Goal: Task Accomplishment & Management: Manage account settings

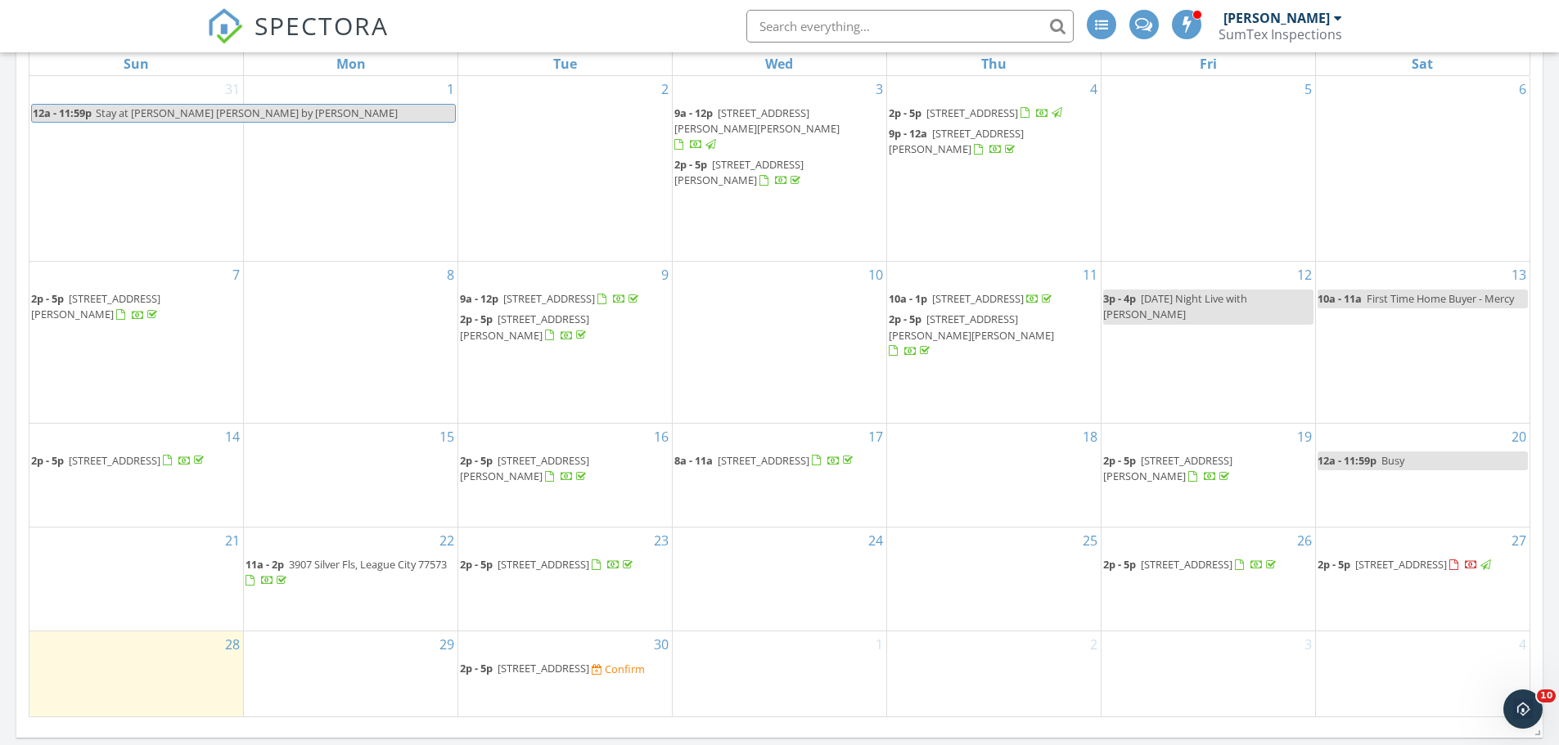
scroll to position [2251, 1584]
click at [1406, 557] on span "[STREET_ADDRESS]" at bounding box center [1401, 564] width 92 height 15
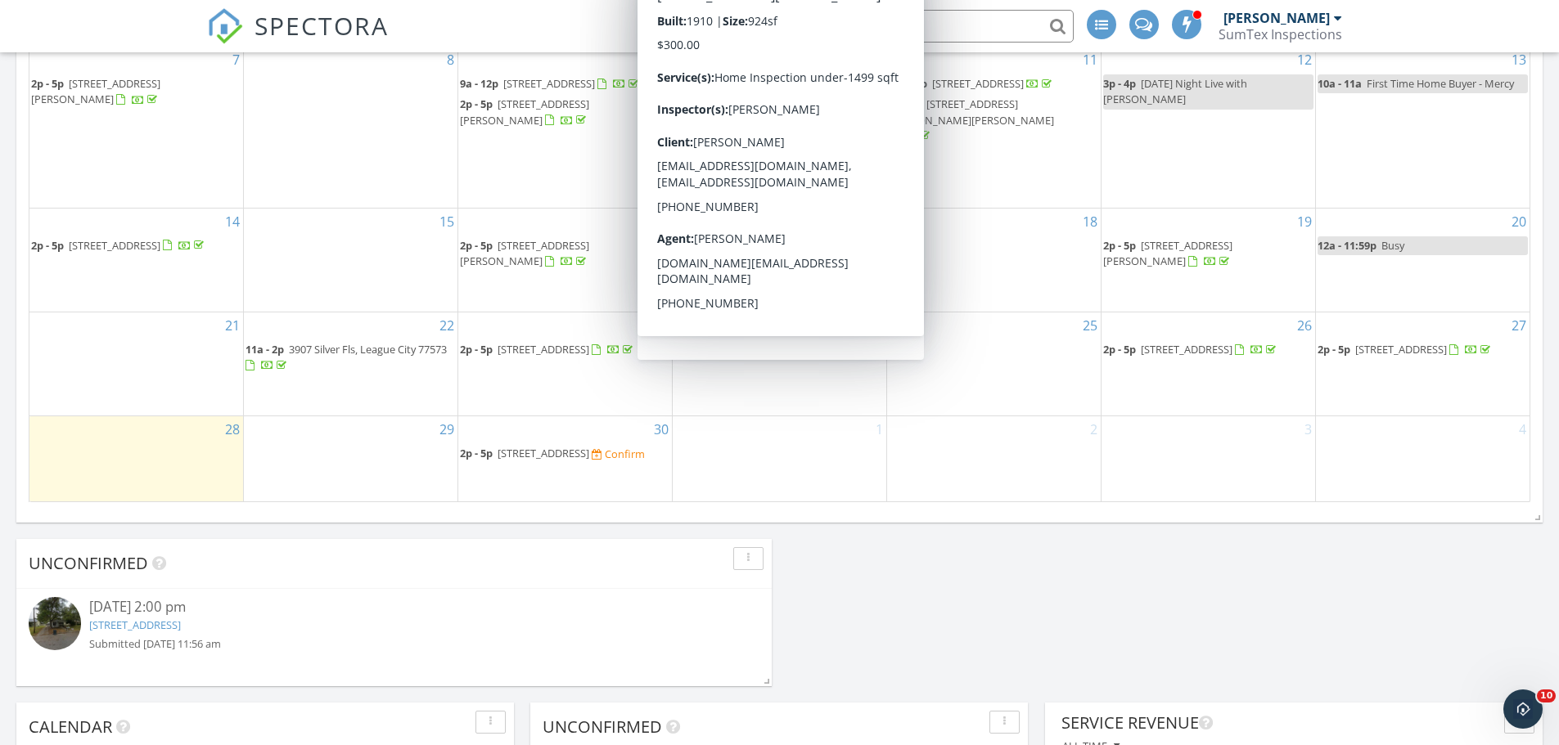
scroll to position [1014, 0]
